Goal: Task Accomplishment & Management: Manage account settings

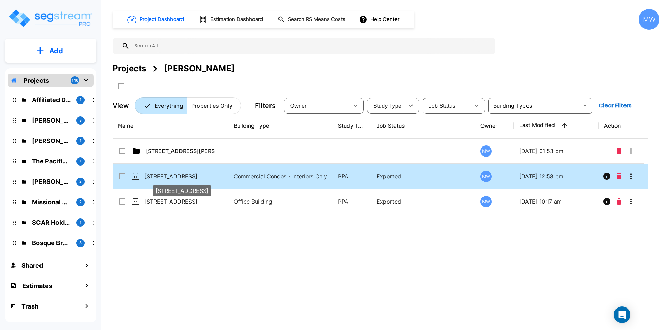
click at [173, 173] on p "[STREET_ADDRESS]" at bounding box center [178, 176] width 69 height 8
checkbox input "true"
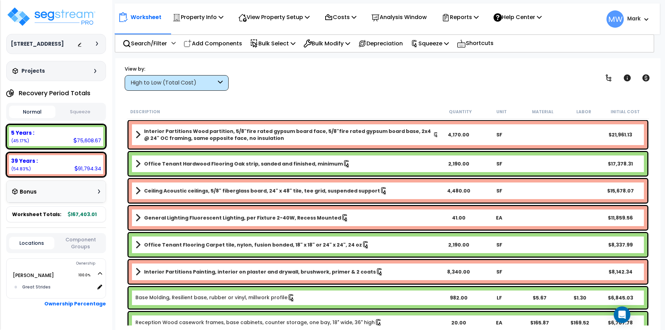
click at [209, 17] on p "Property Info" at bounding box center [198, 16] width 51 height 9
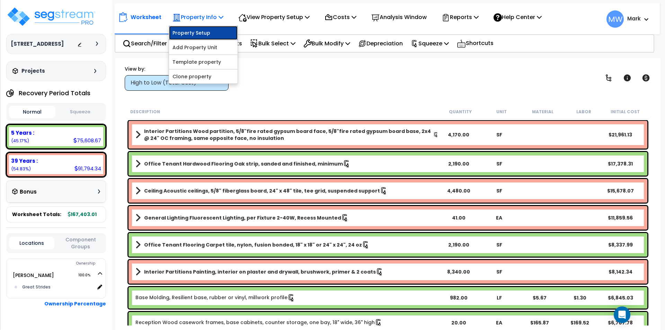
click at [210, 35] on link "Property Setup" at bounding box center [203, 33] width 69 height 14
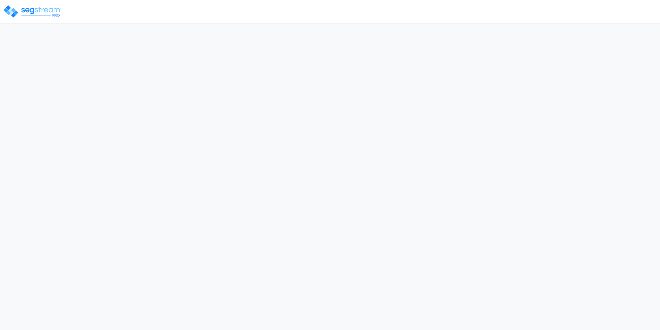
select select "2024"
